Goal: Information Seeking & Learning: Learn about a topic

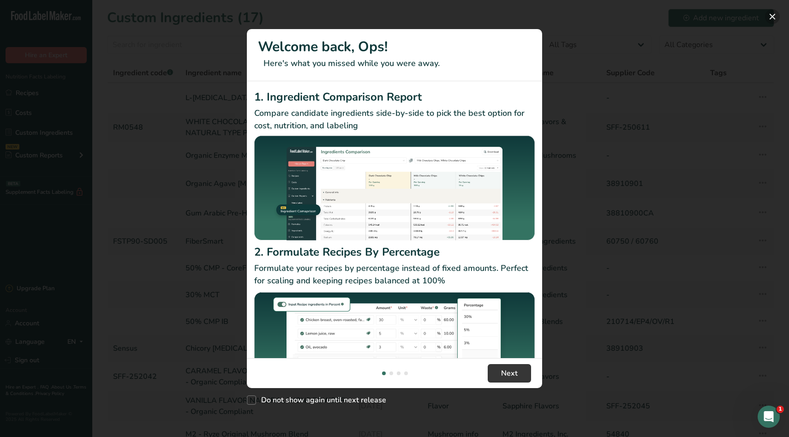
click at [388, 17] on button "New Features" at bounding box center [772, 16] width 15 height 15
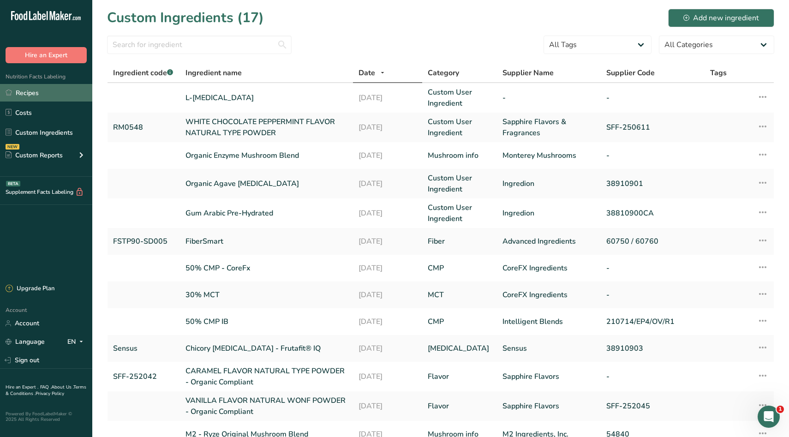
click at [24, 87] on link "Recipes" at bounding box center [46, 93] width 92 height 18
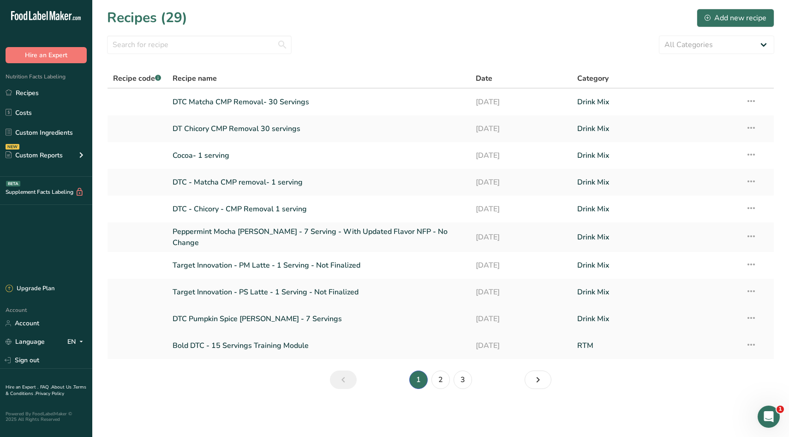
click at [297, 320] on link "DTC Pumpkin Spice [PERSON_NAME] - 7 Servings" at bounding box center [319, 318] width 292 height 19
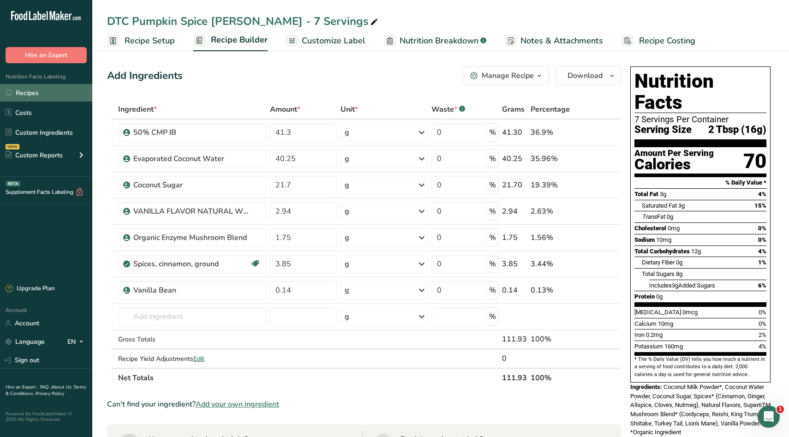
click at [55, 93] on link "Recipes" at bounding box center [46, 93] width 92 height 18
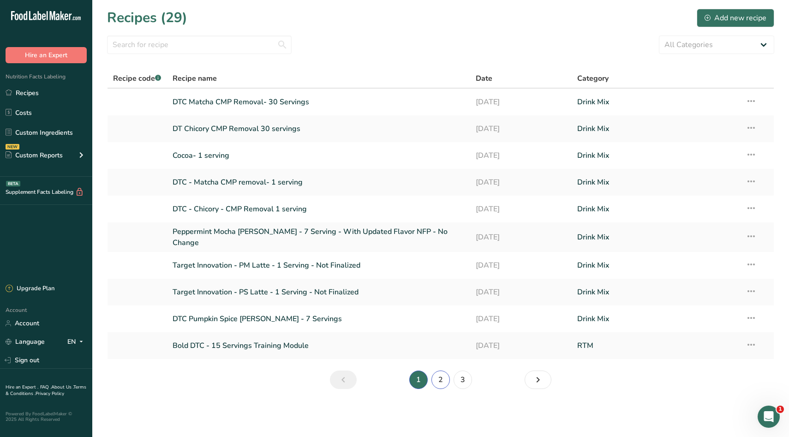
click at [388, 384] on link "2" at bounding box center [440, 379] width 18 height 18
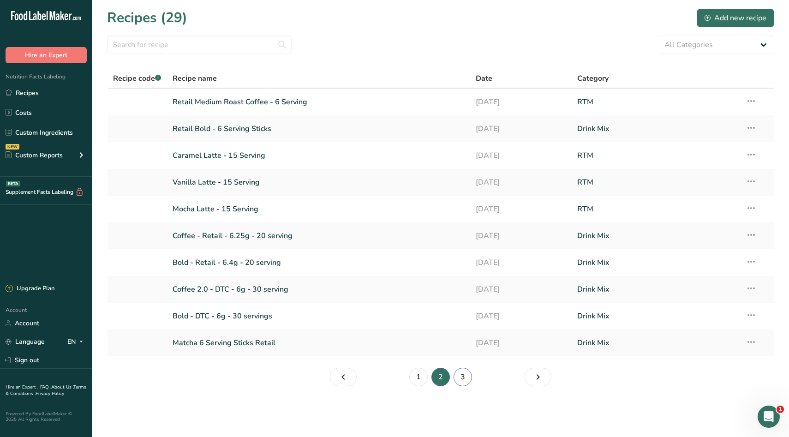
click at [388, 379] on link "3" at bounding box center [462, 377] width 18 height 18
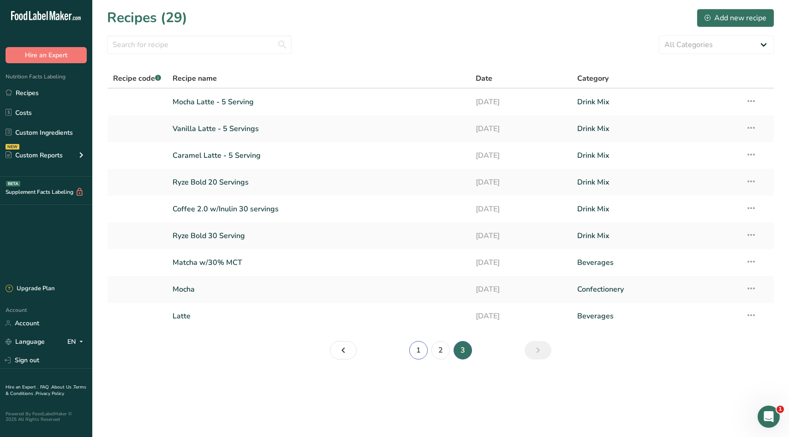
click at [388, 352] on link "1" at bounding box center [418, 350] width 18 height 18
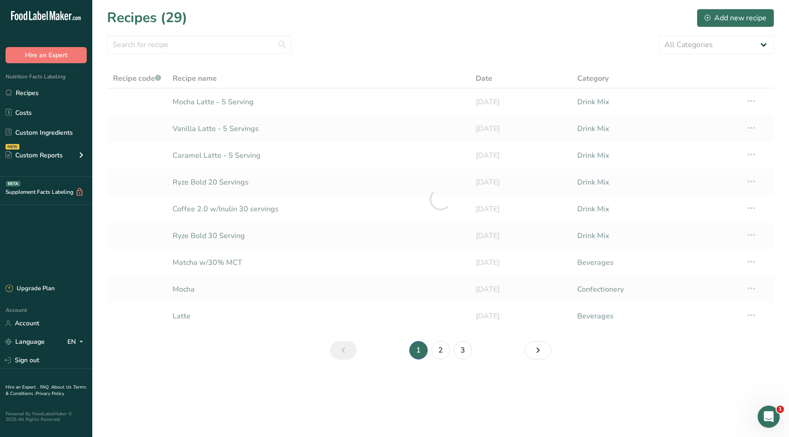
click at [294, 27] on div "Recipes (29) Add new recipe" at bounding box center [440, 17] width 667 height 21
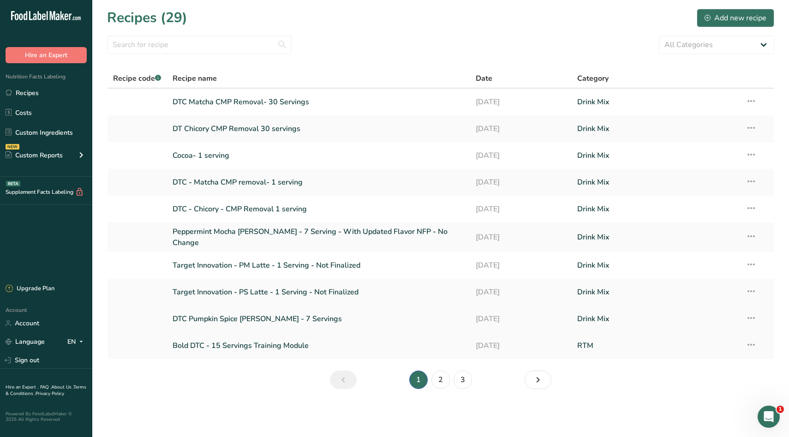
click at [269, 316] on link "DTC Pumpkin Spice [PERSON_NAME] - 7 Servings" at bounding box center [319, 318] width 292 height 19
